Goal: Task Accomplishment & Management: Complete application form

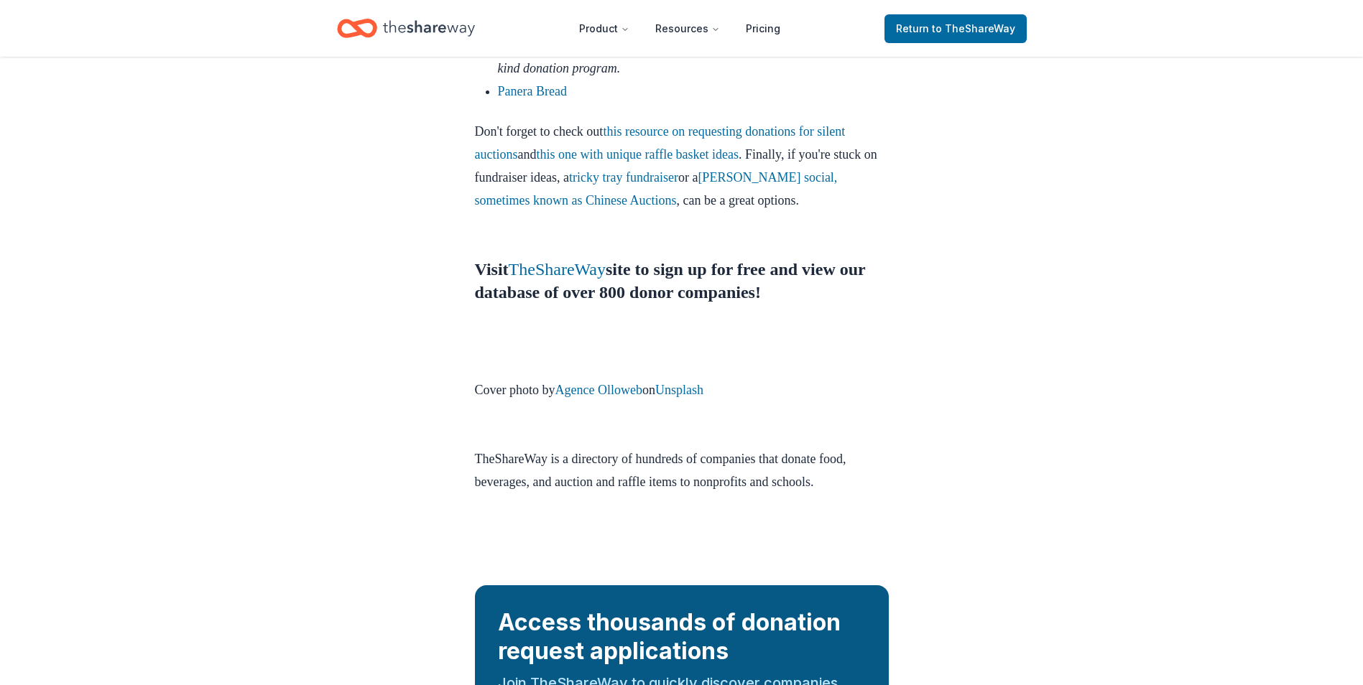
scroll to position [4886, 0]
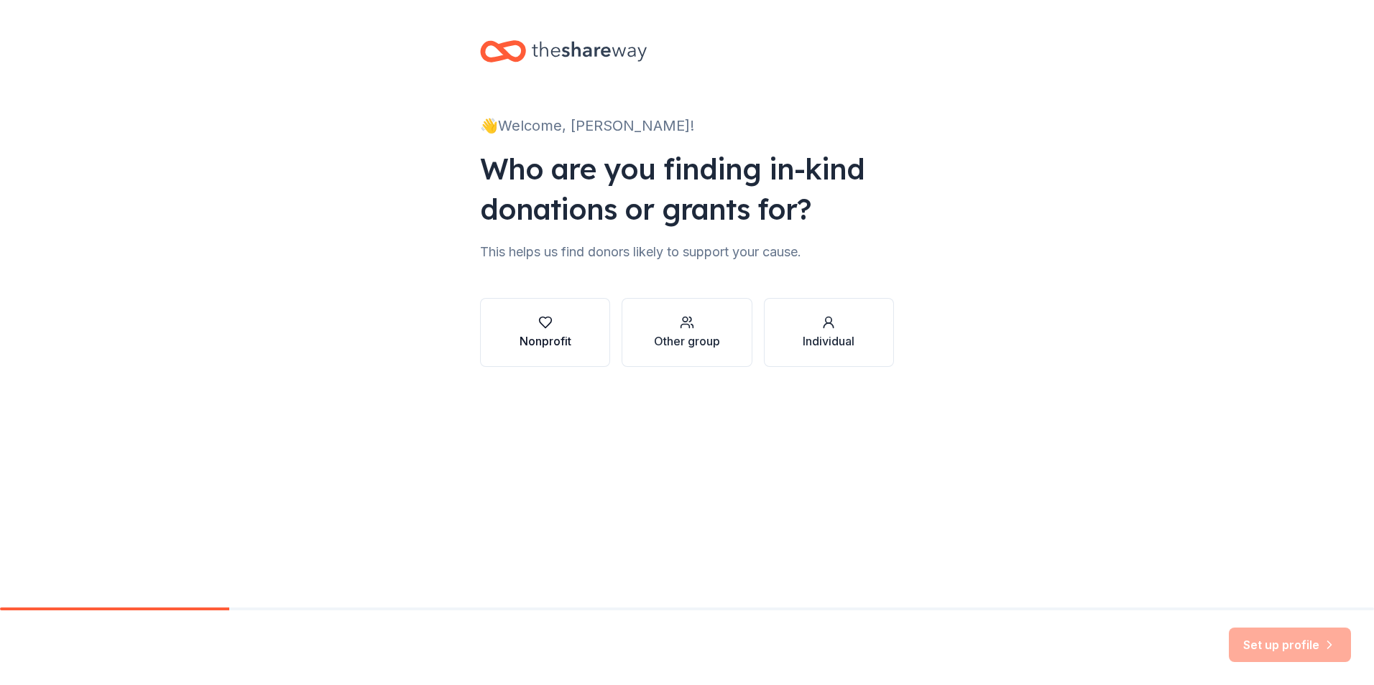
click at [576, 347] on button "Nonprofit" at bounding box center [545, 332] width 130 height 69
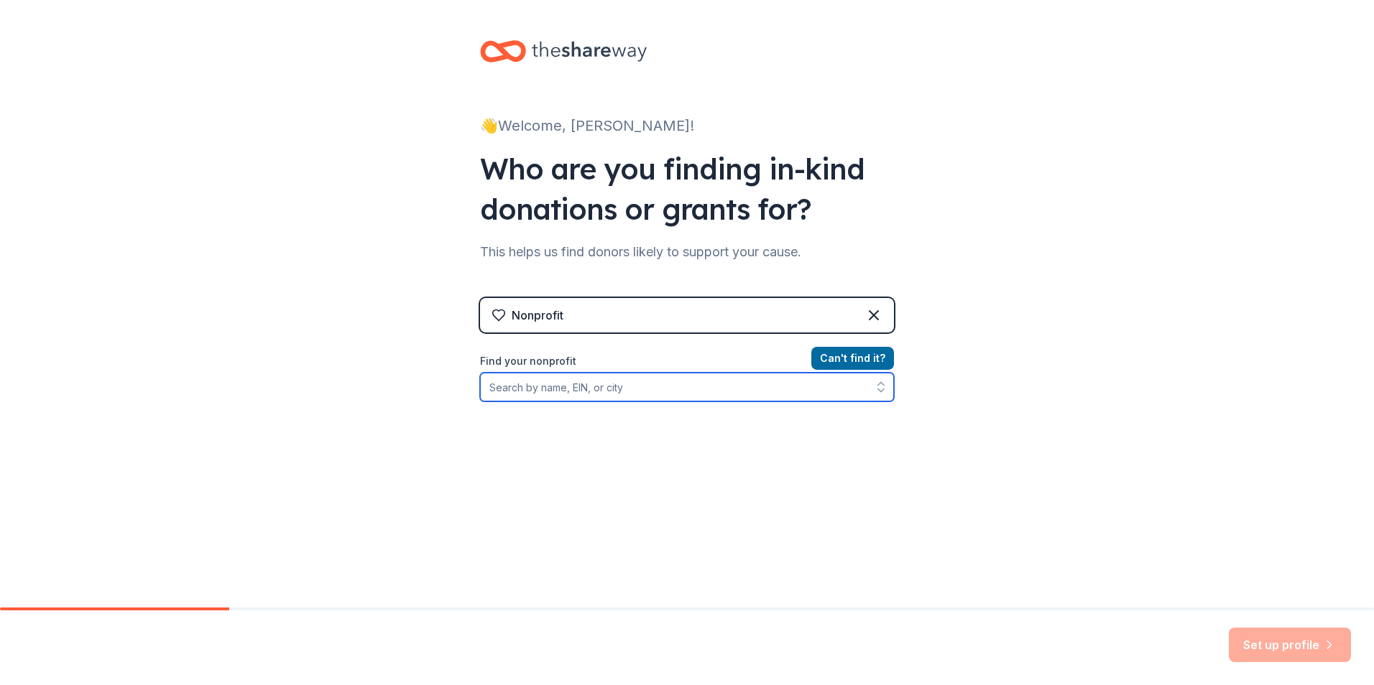
click at [673, 388] on input "Find your nonprofit" at bounding box center [687, 387] width 414 height 29
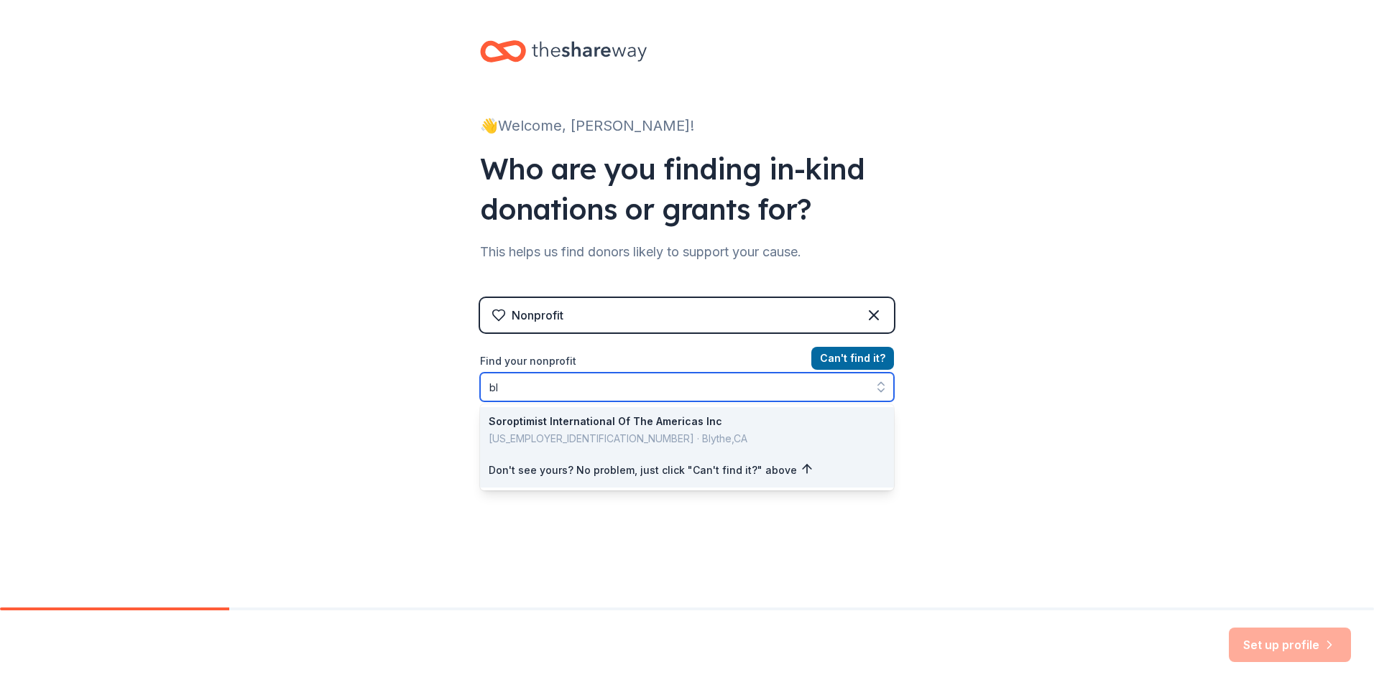
type input "b"
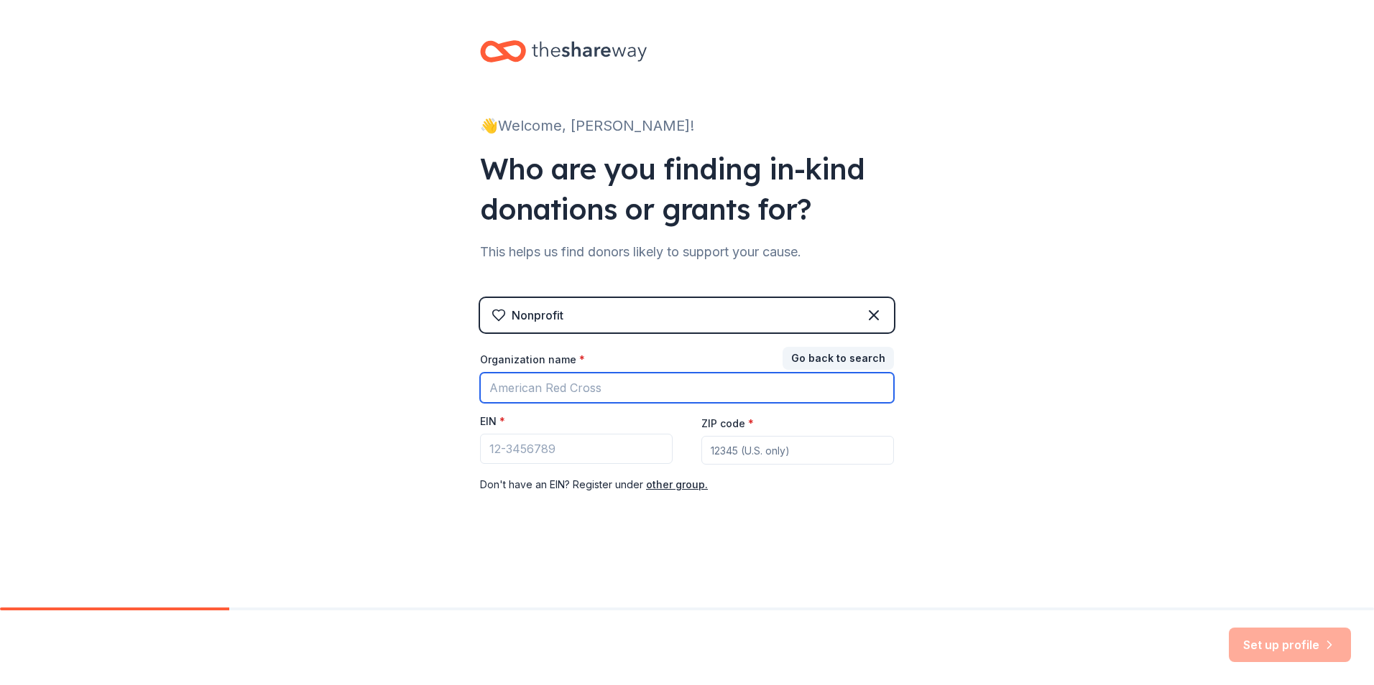
click at [596, 384] on input "Organization name *" at bounding box center [687, 388] width 414 height 30
type input "margaret white"
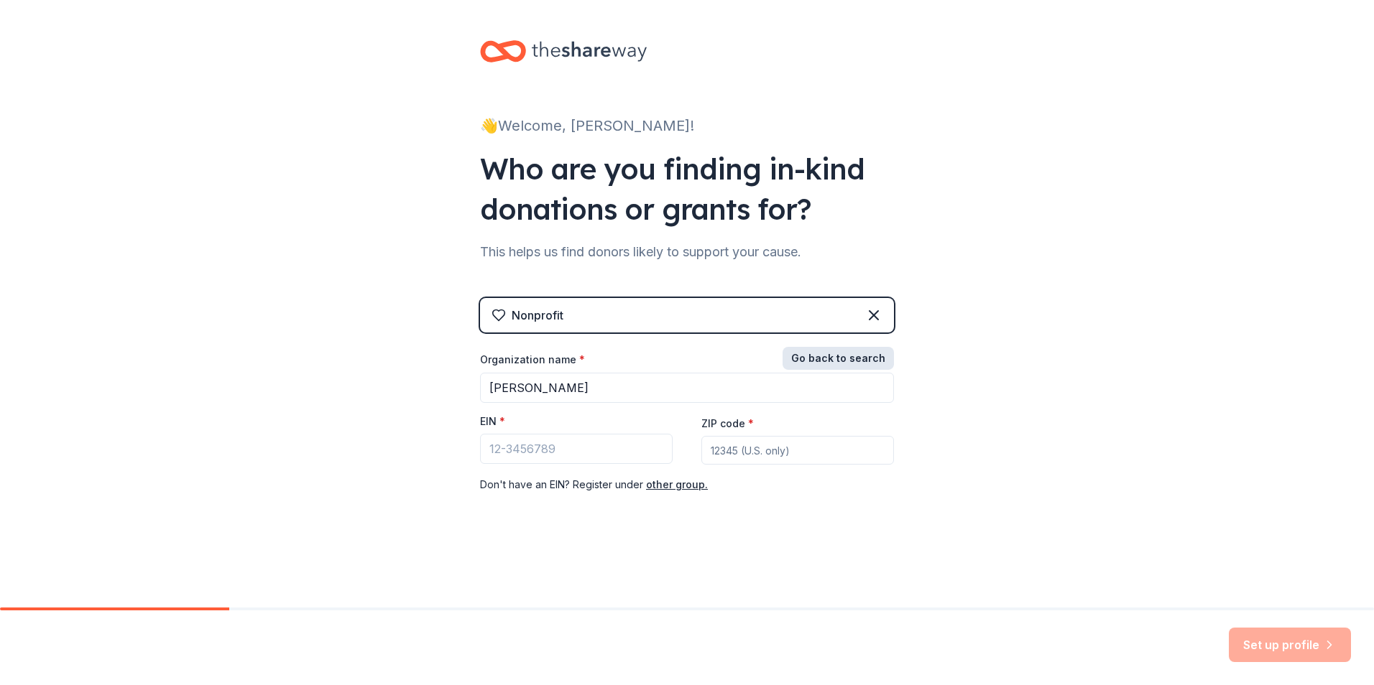
click at [874, 353] on button "Go back to search" at bounding box center [838, 358] width 111 height 23
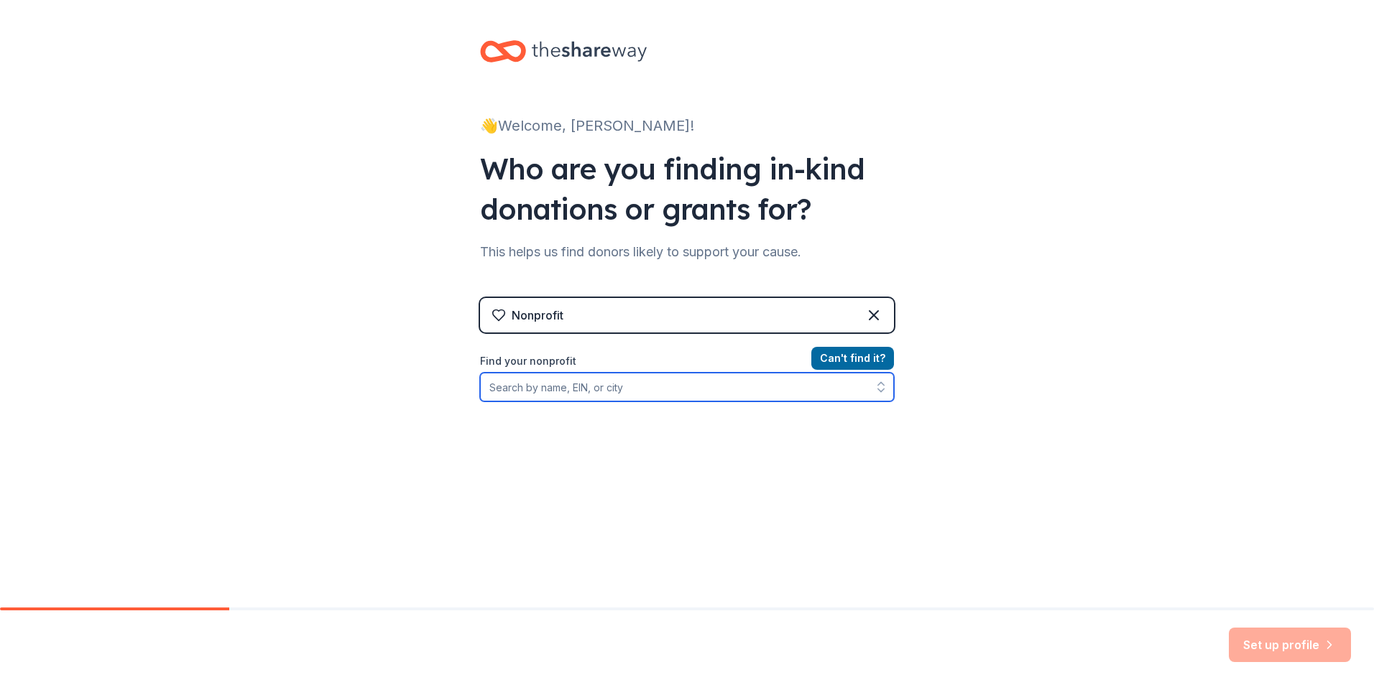
click at [652, 394] on input "Find your nonprofit" at bounding box center [687, 387] width 414 height 29
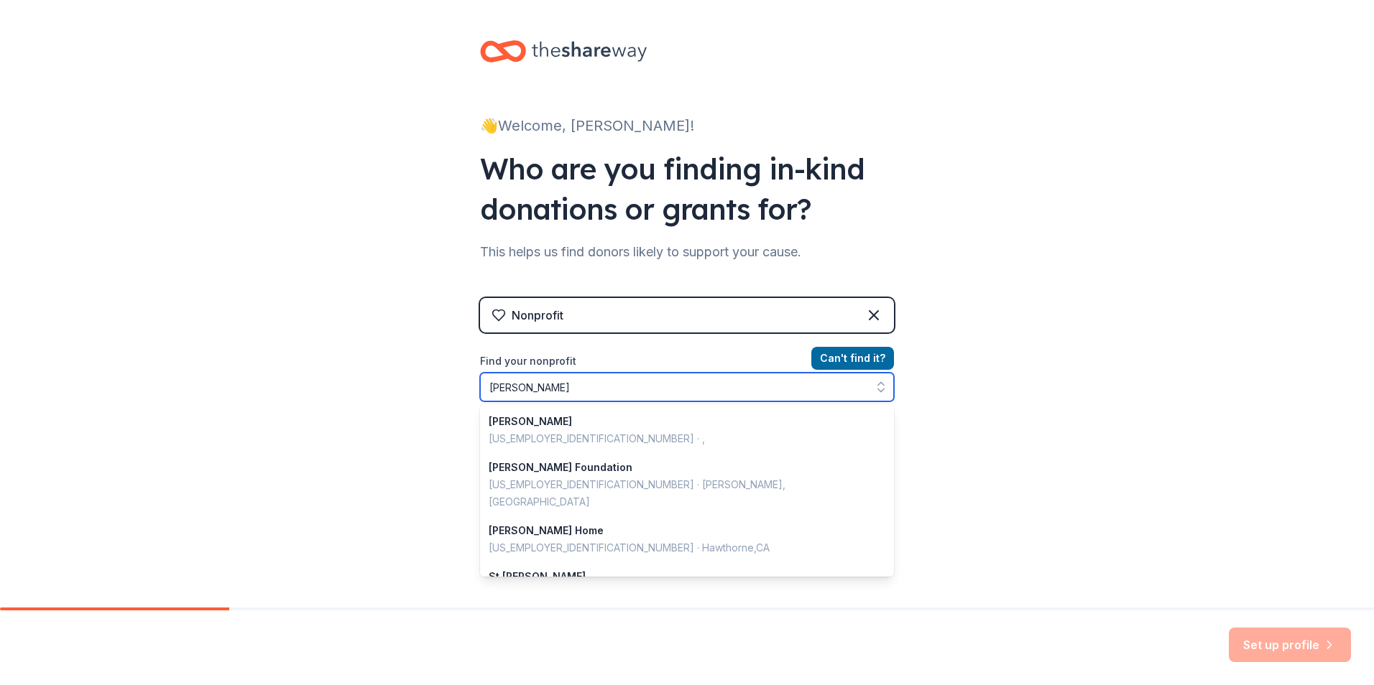
type input "Margaret white"
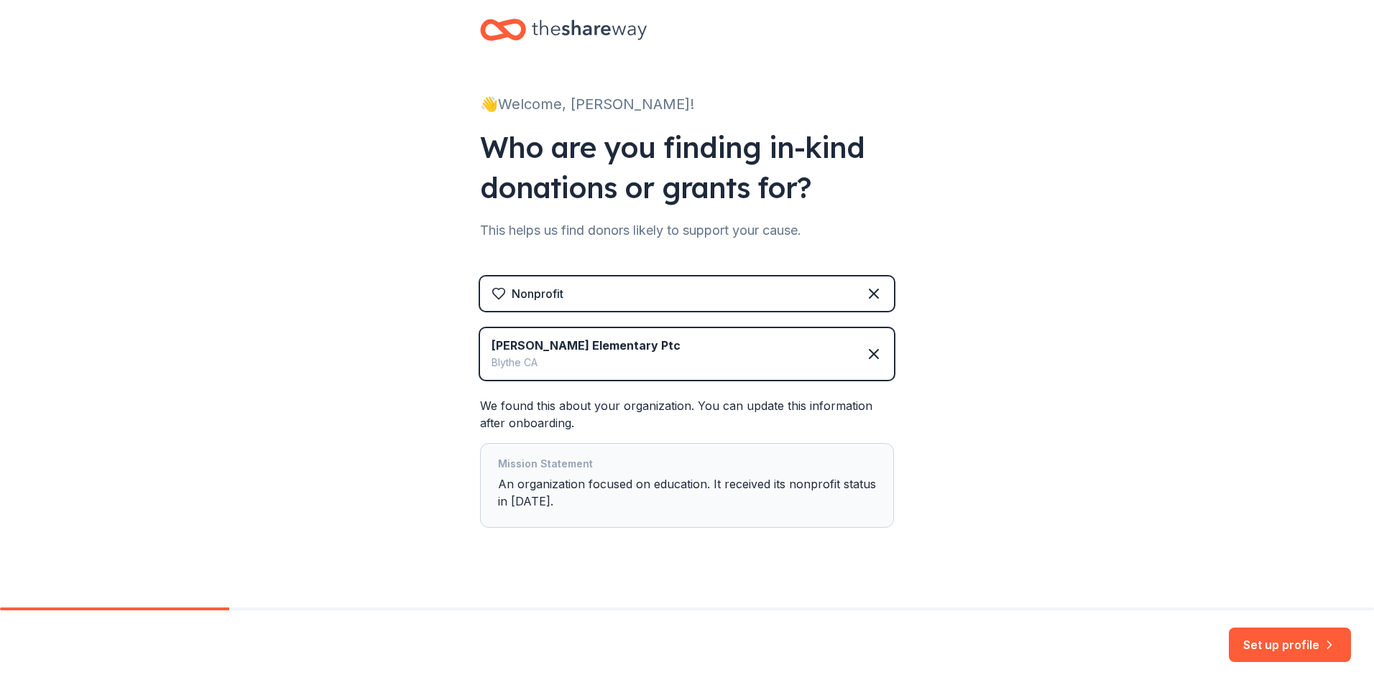
scroll to position [40, 0]
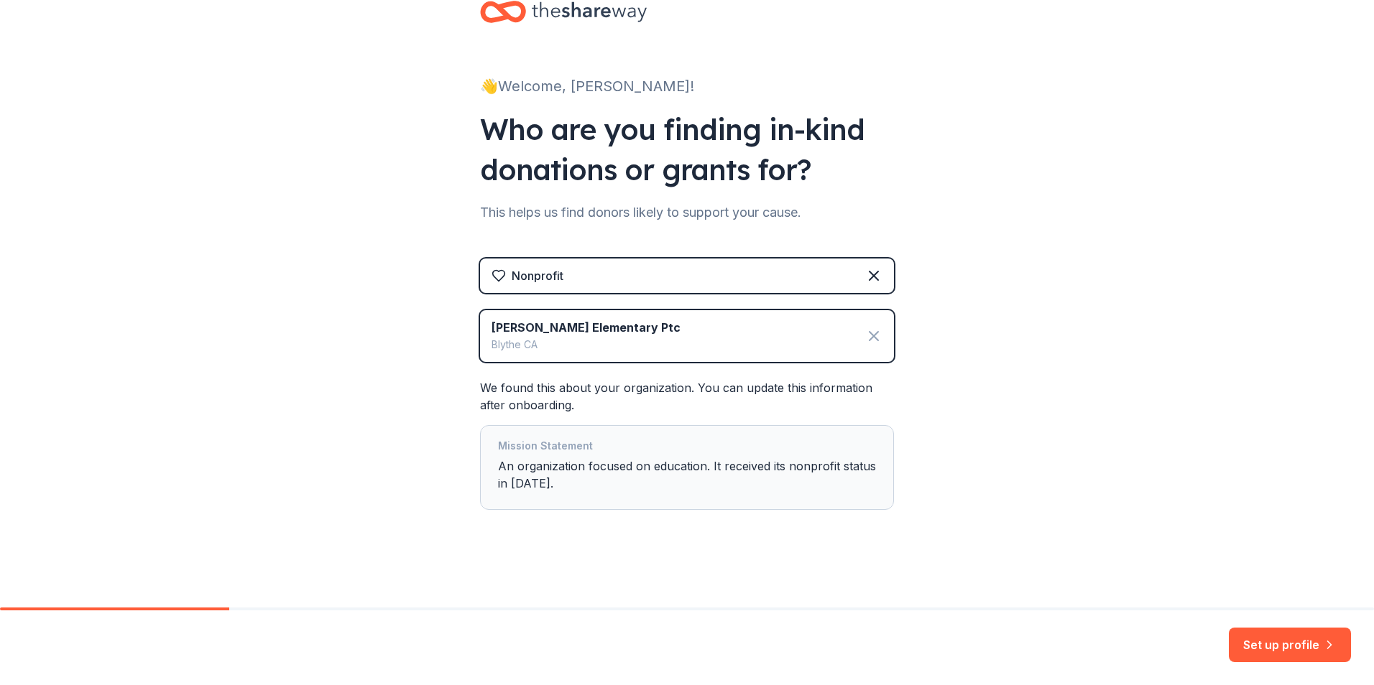
click at [876, 341] on icon at bounding box center [873, 336] width 17 height 17
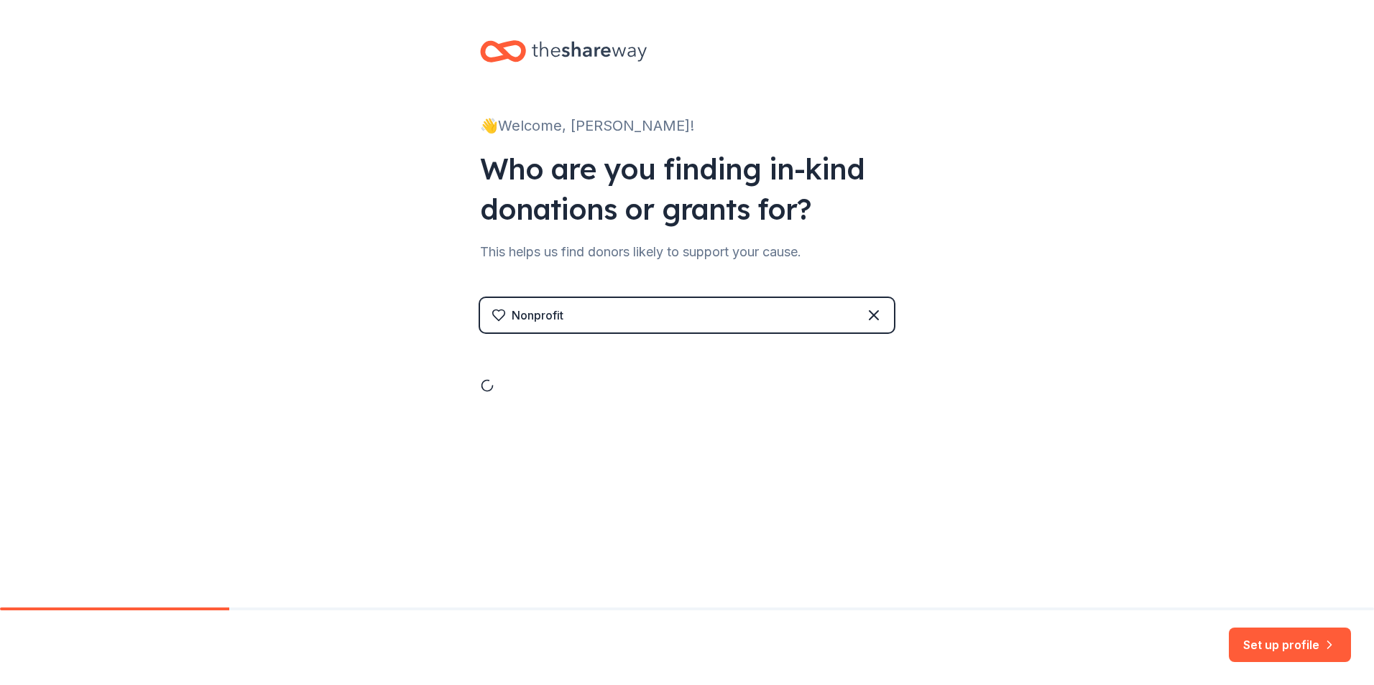
scroll to position [0, 0]
